Goal: Task Accomplishment & Management: Use online tool/utility

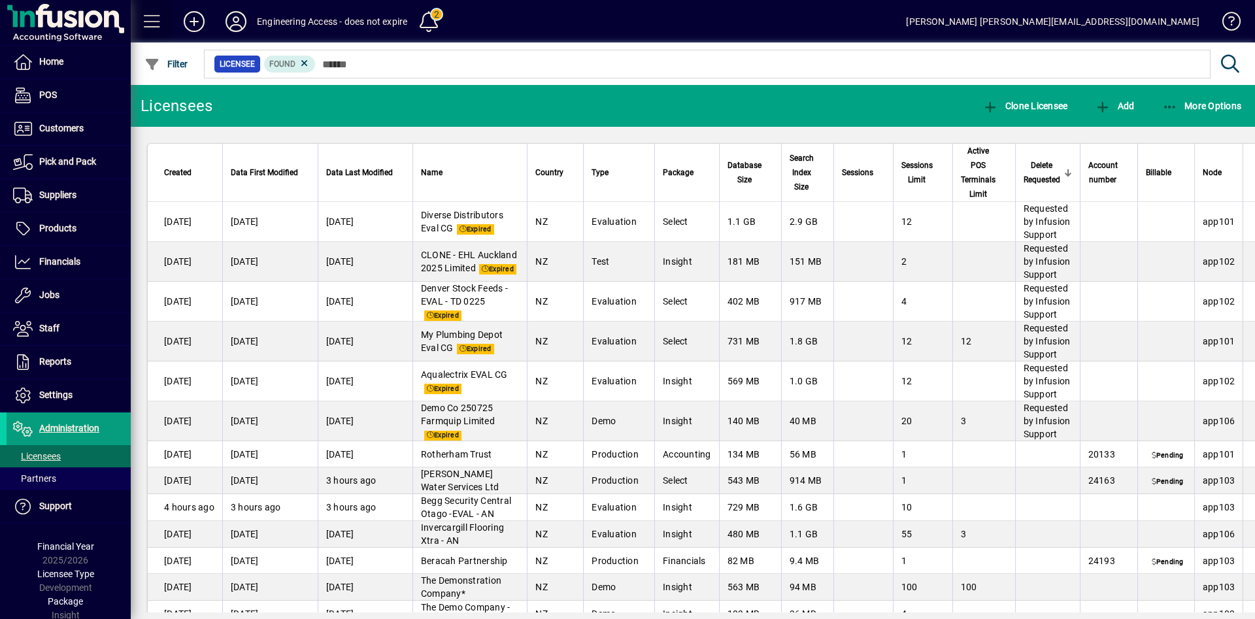
click at [154, 17] on span at bounding box center [152, 21] width 31 height 31
click at [155, 18] on span at bounding box center [152, 21] width 31 height 31
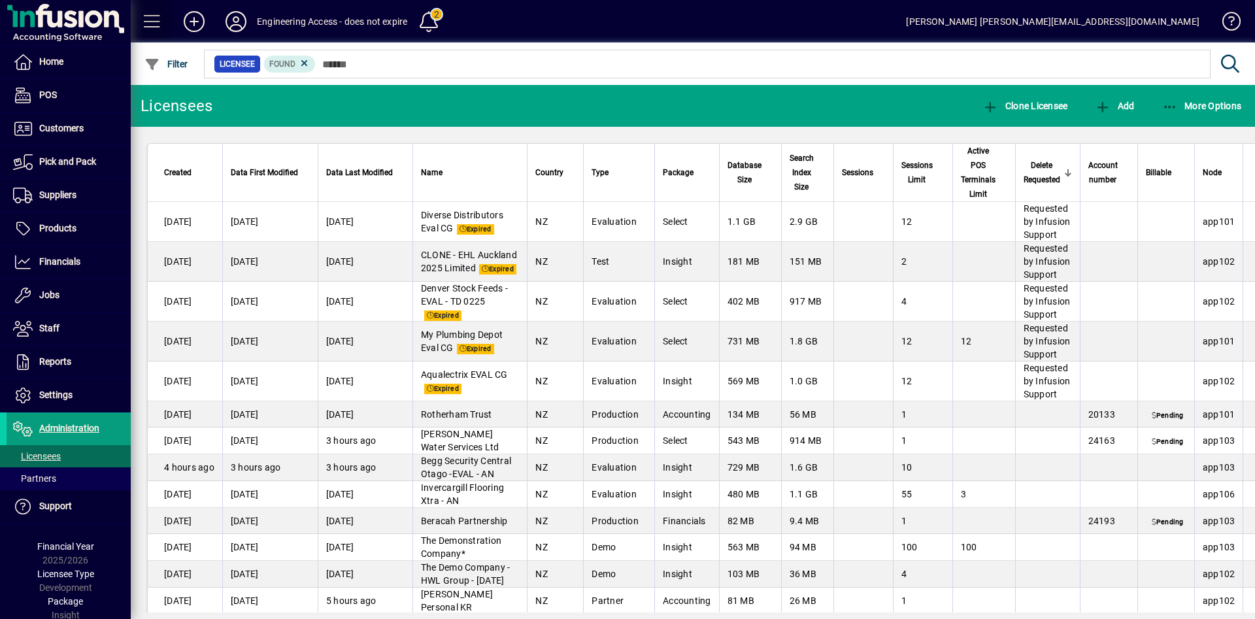
click at [142, 19] on span at bounding box center [152, 21] width 31 height 31
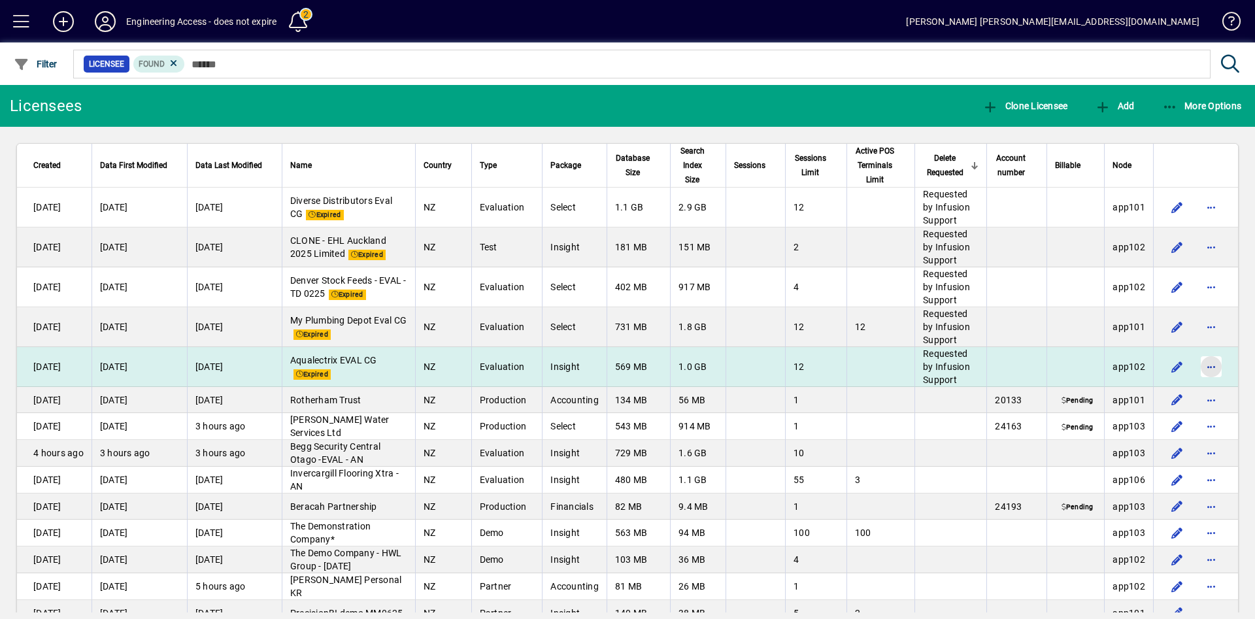
click at [1196, 366] on span "button" at bounding box center [1210, 366] width 31 height 31
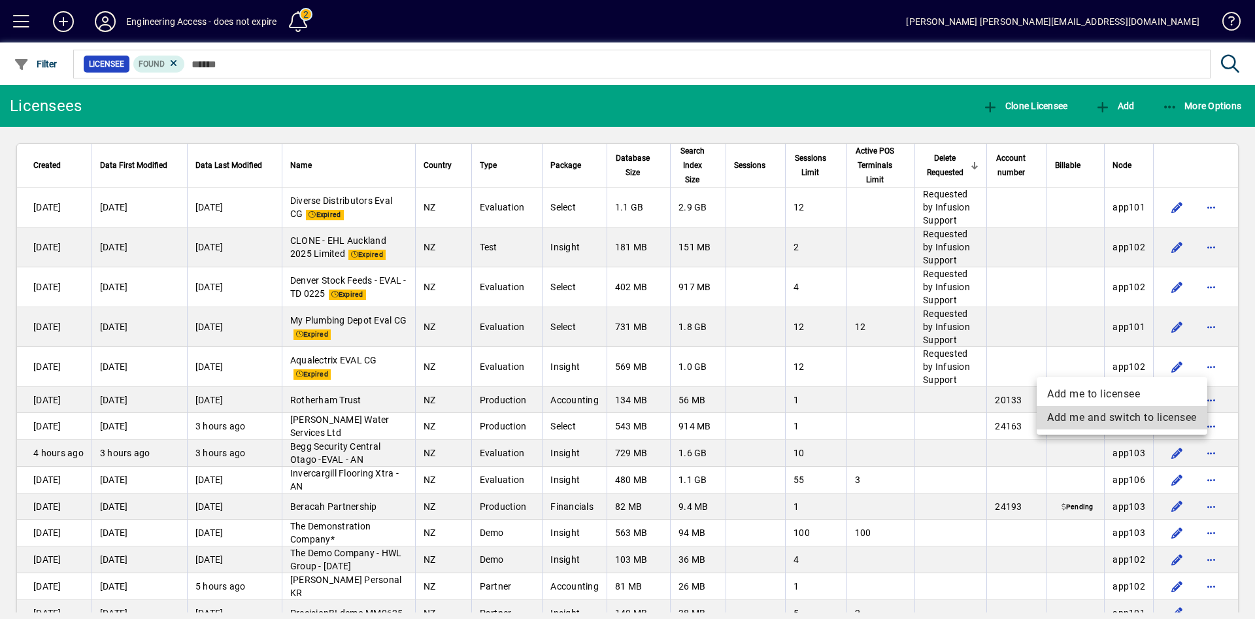
click at [1156, 412] on span "Add me and switch to licensee" at bounding box center [1122, 418] width 150 height 16
